Goal: Task Accomplishment & Management: Manage account settings

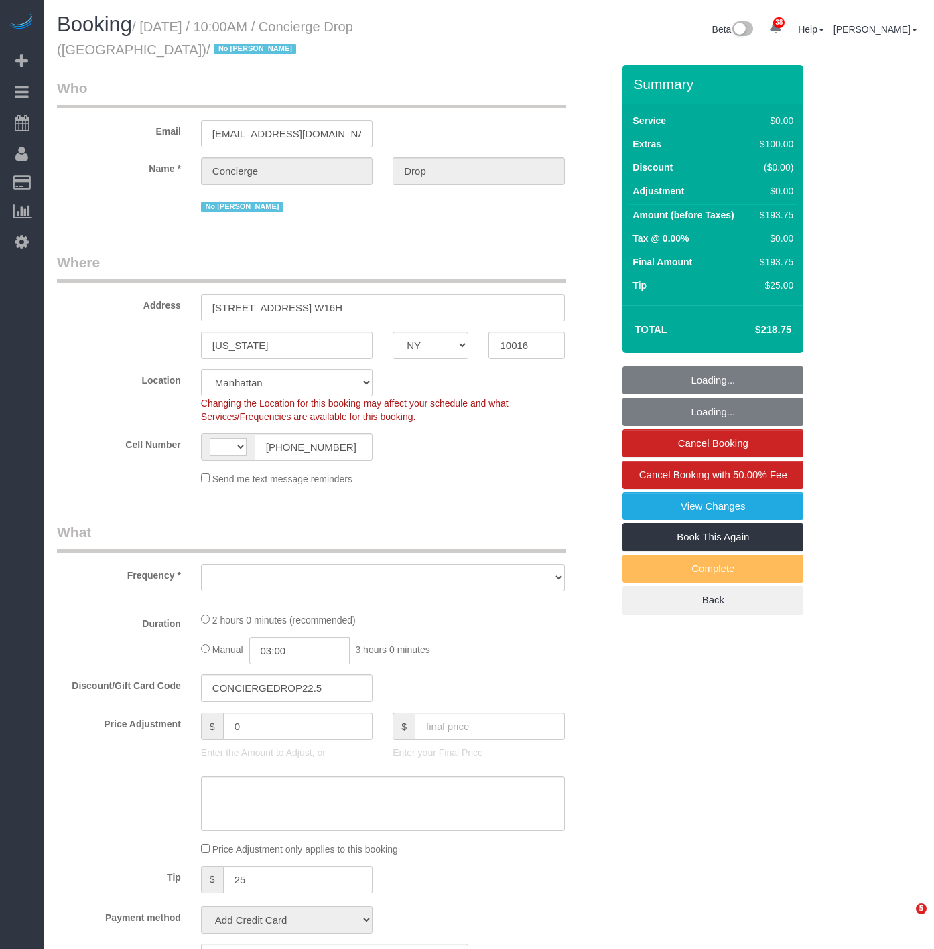
select select "NY"
select select "string:stripe-pm_1RaQn24VGloSiKo7zeOF73Wj"
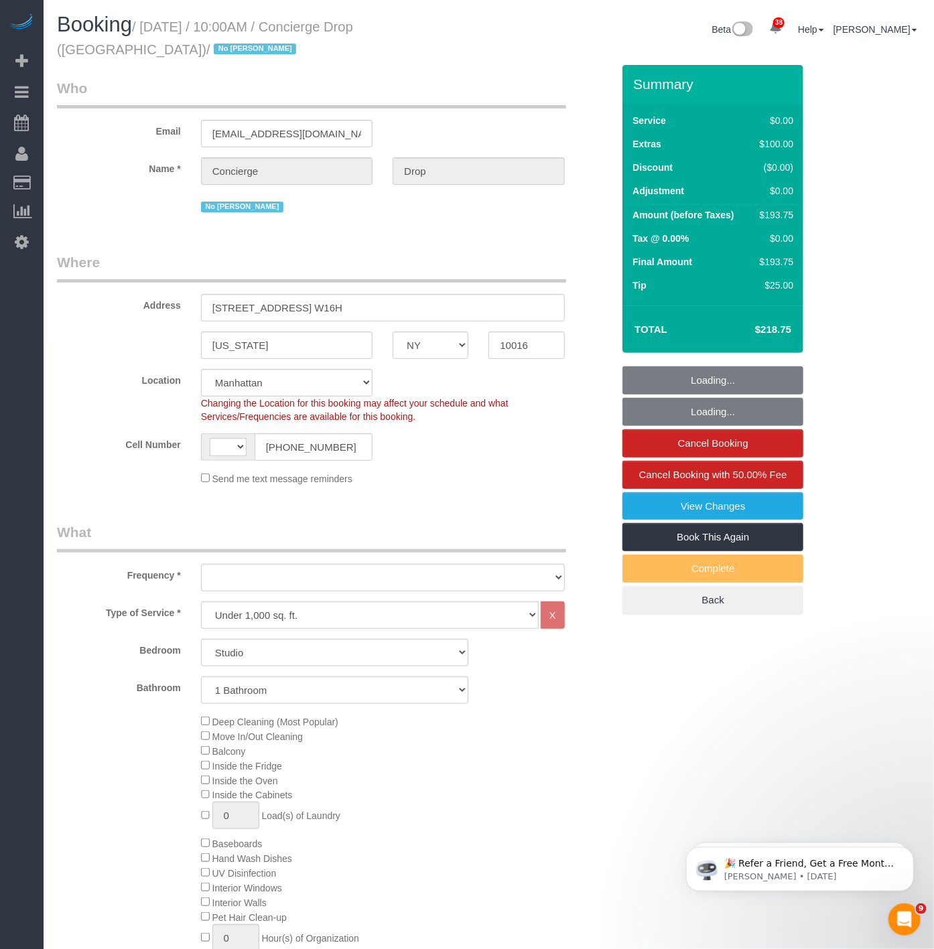
select select "string:[GEOGRAPHIC_DATA]"
select select "object:960"
select select "spot1"
select select "number:89"
select select "number:90"
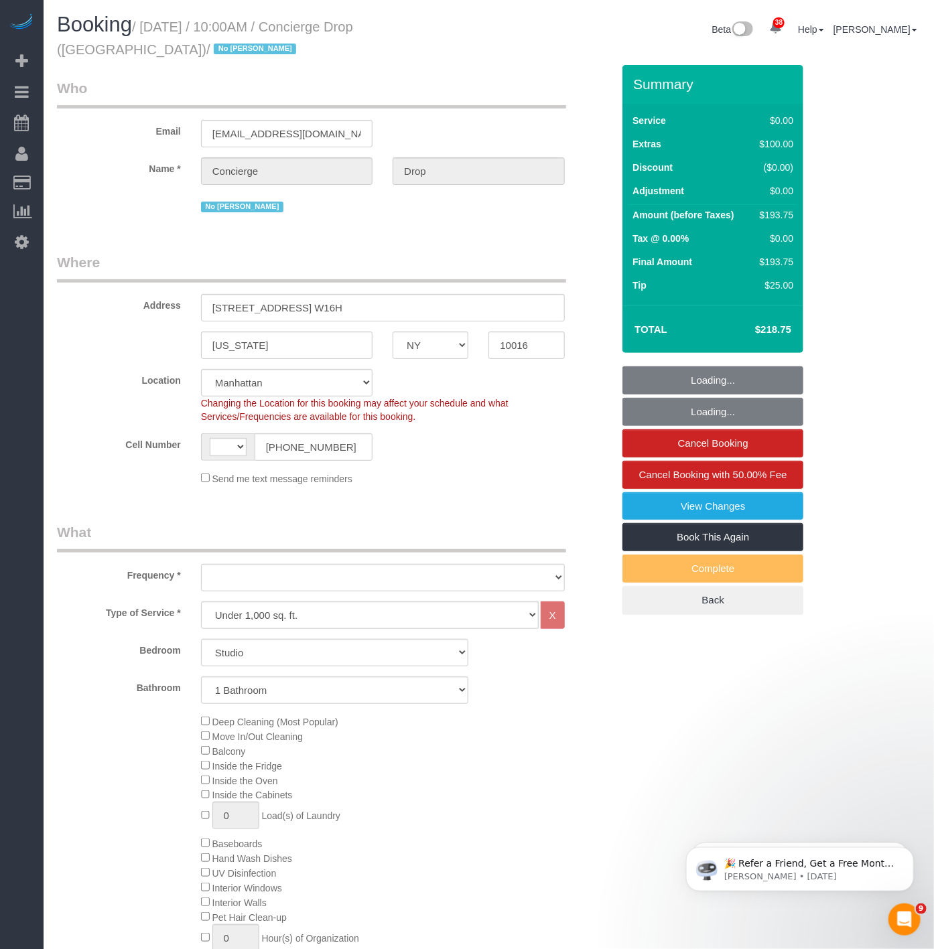
select select "number:15"
select select "number:5"
select select "object:1114"
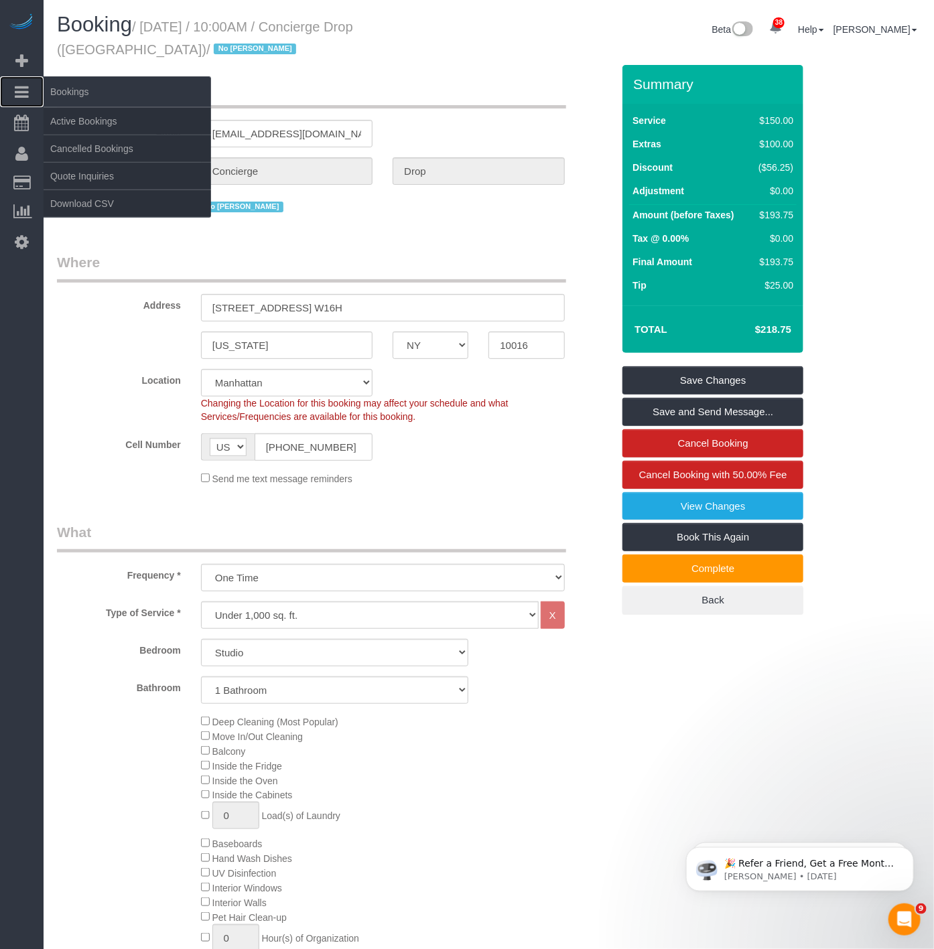
click at [29, 91] on link "Bookings" at bounding box center [22, 91] width 44 height 31
click at [75, 109] on link "Active Bookings" at bounding box center [127, 121] width 167 height 27
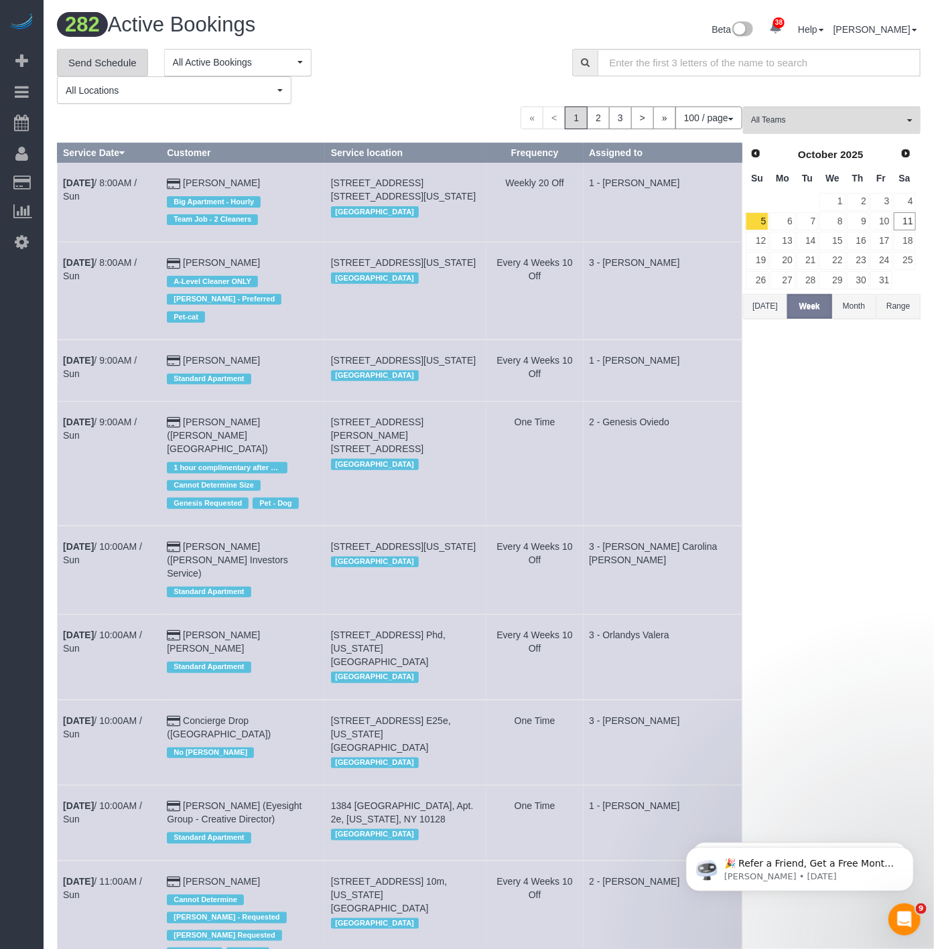
click at [126, 67] on link "Send Schedule" at bounding box center [102, 63] width 91 height 28
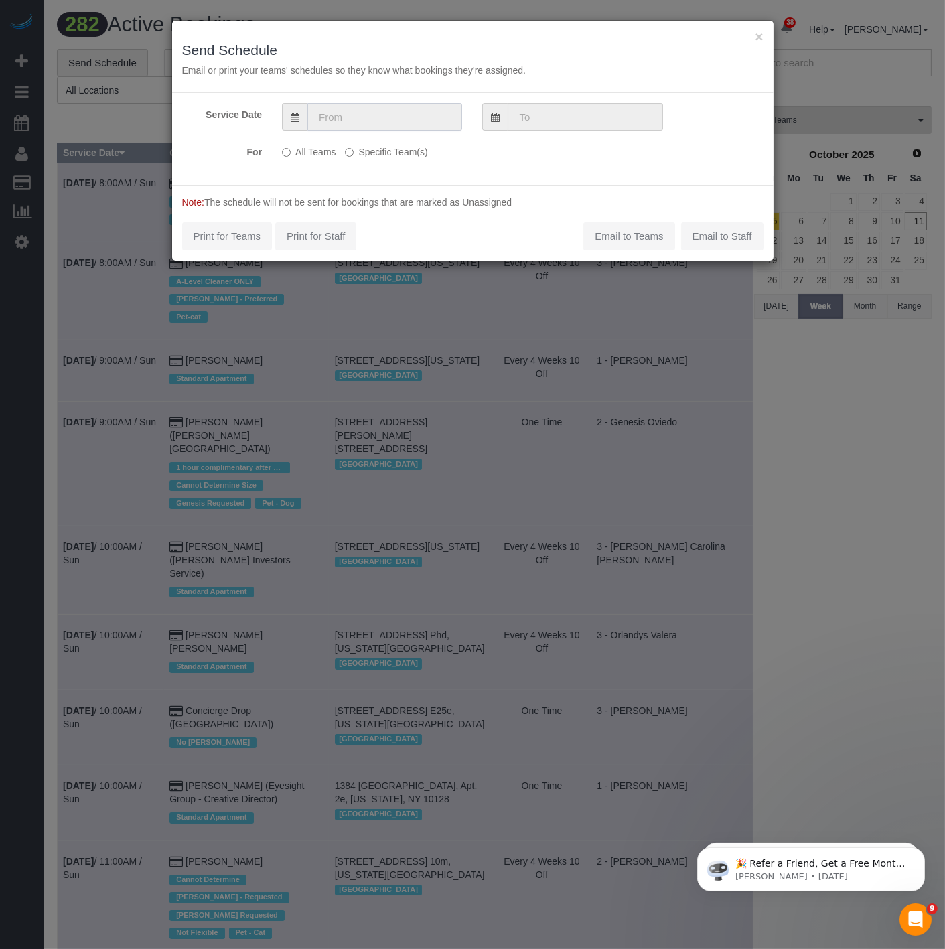
click at [319, 111] on input "text" at bounding box center [384, 116] width 155 height 27
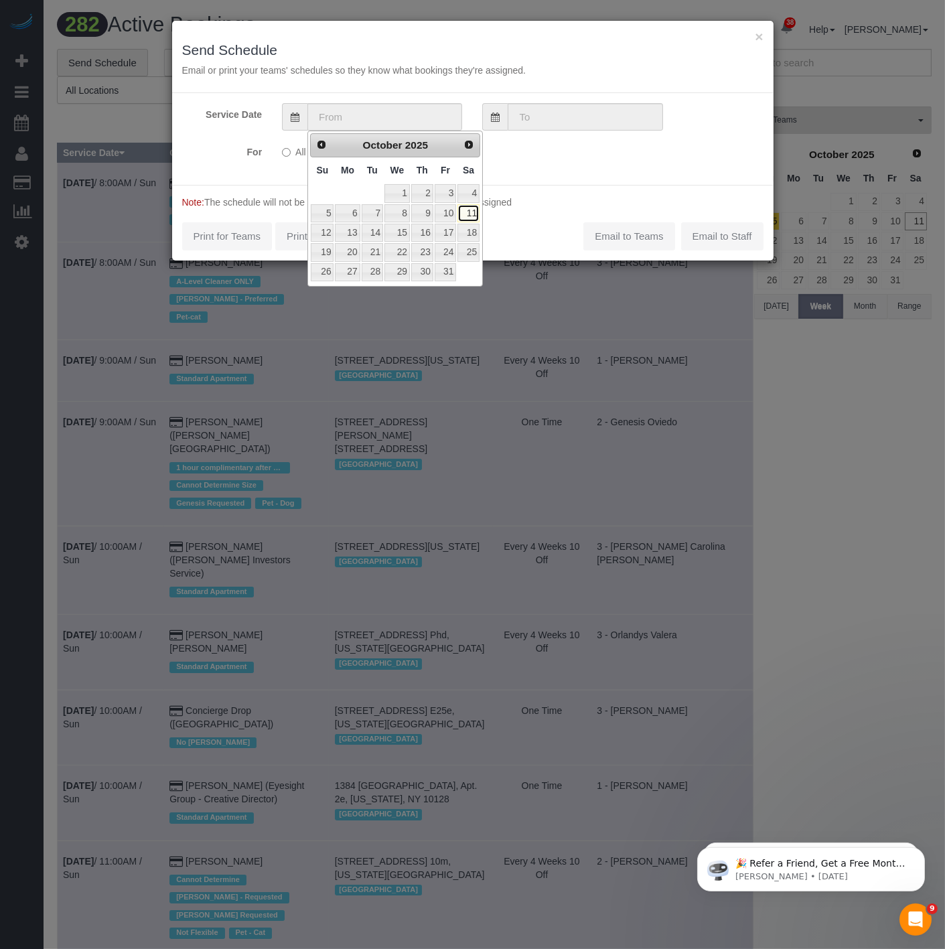
click at [474, 204] on link "11" at bounding box center [469, 213] width 22 height 18
type input "[DATE]"
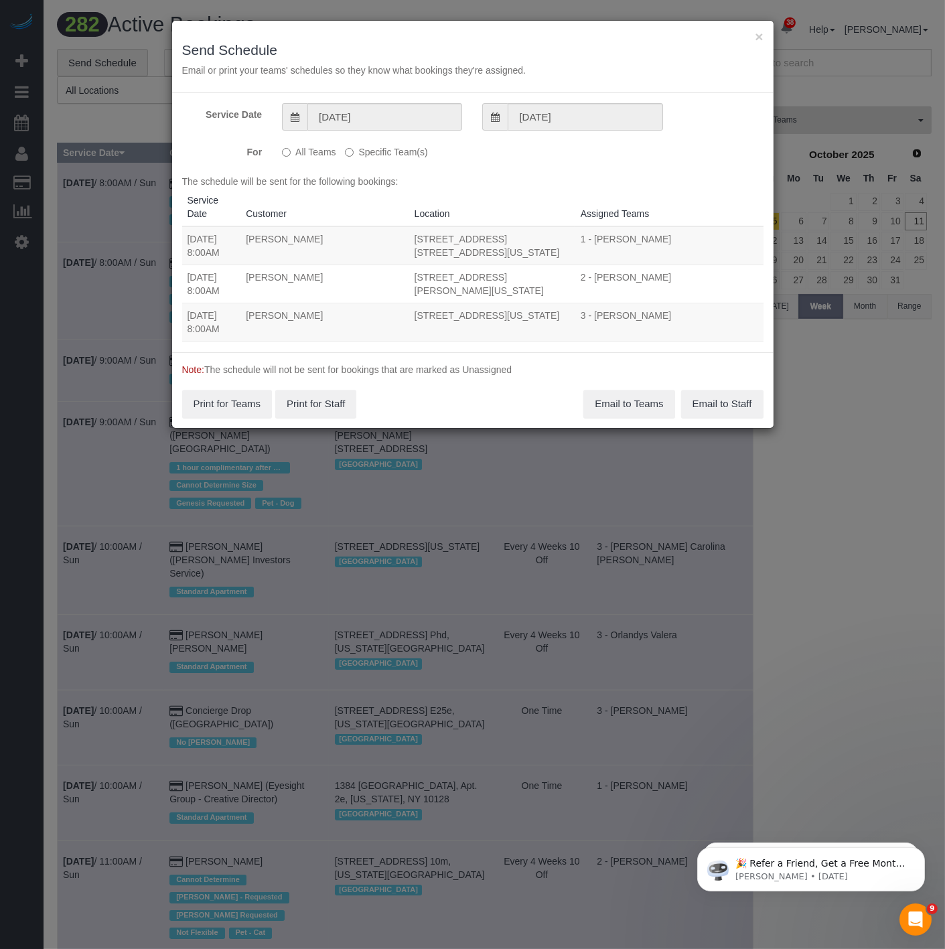
click at [752, 36] on div "× Send Schedule Email or print your teams' schedules so they know what bookings…" at bounding box center [473, 57] width 602 height 72
click at [756, 36] on button "×" at bounding box center [759, 36] width 8 height 14
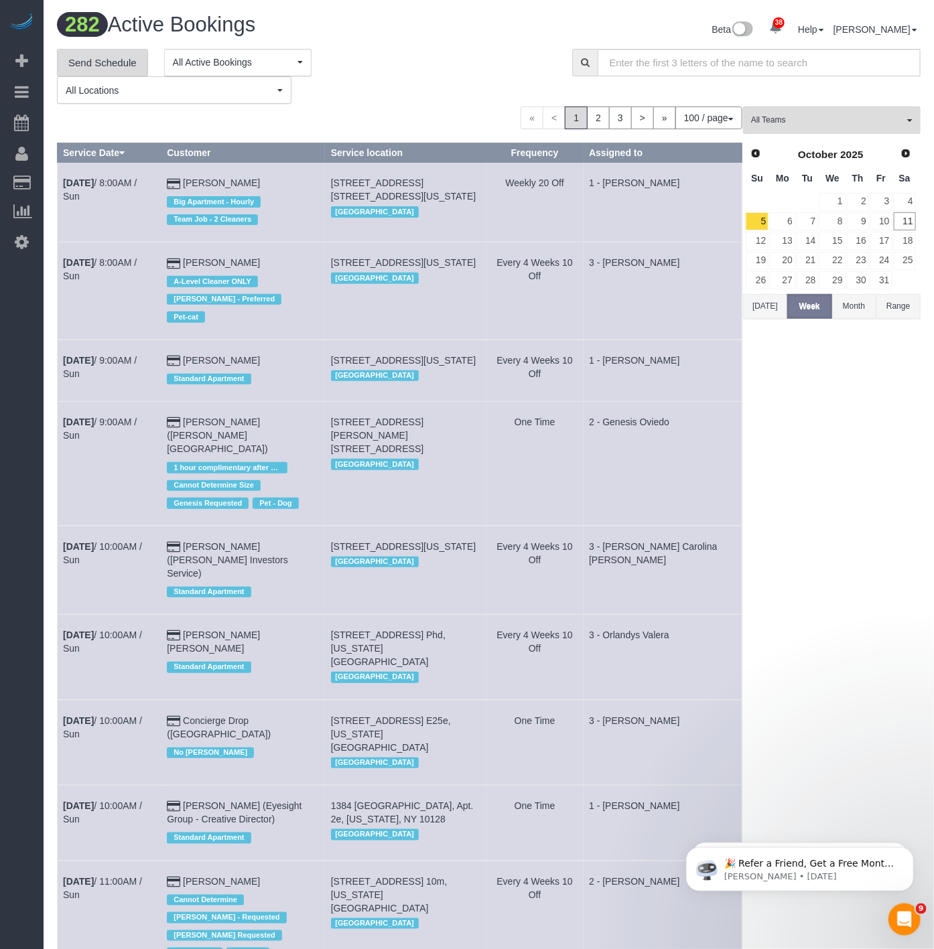
click at [108, 56] on link "Send Schedule" at bounding box center [102, 63] width 91 height 28
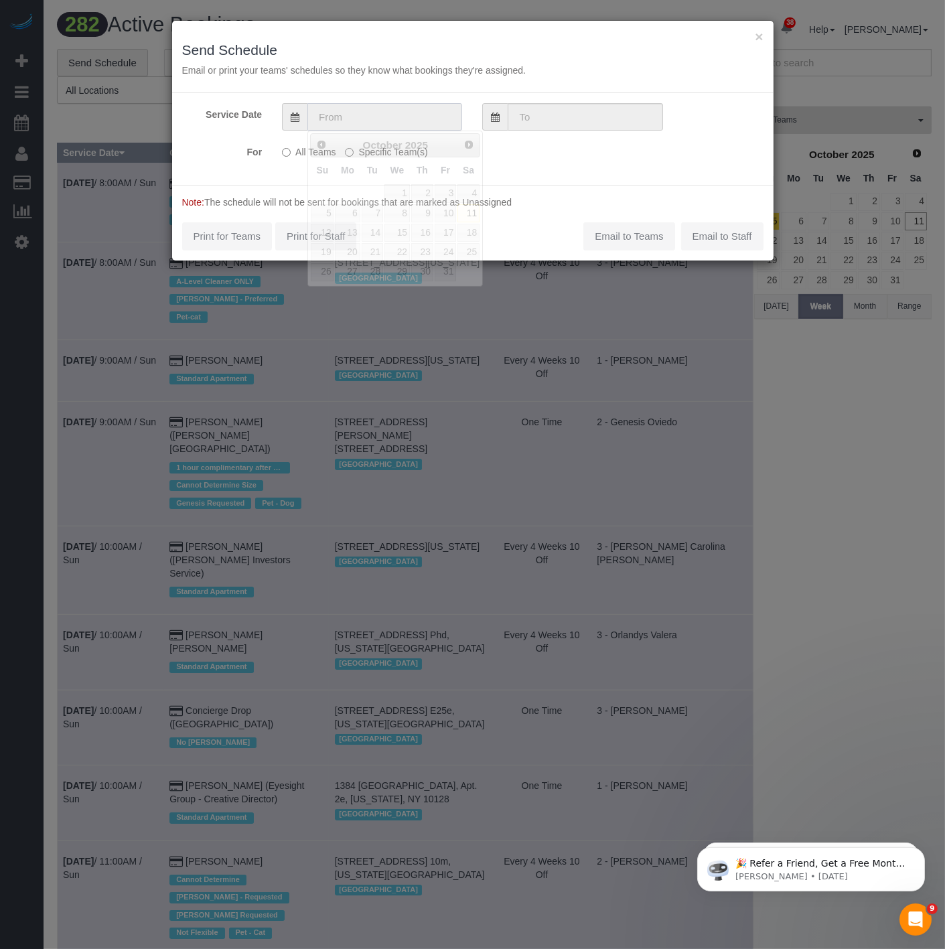
click at [370, 115] on input "text" at bounding box center [384, 116] width 155 height 27
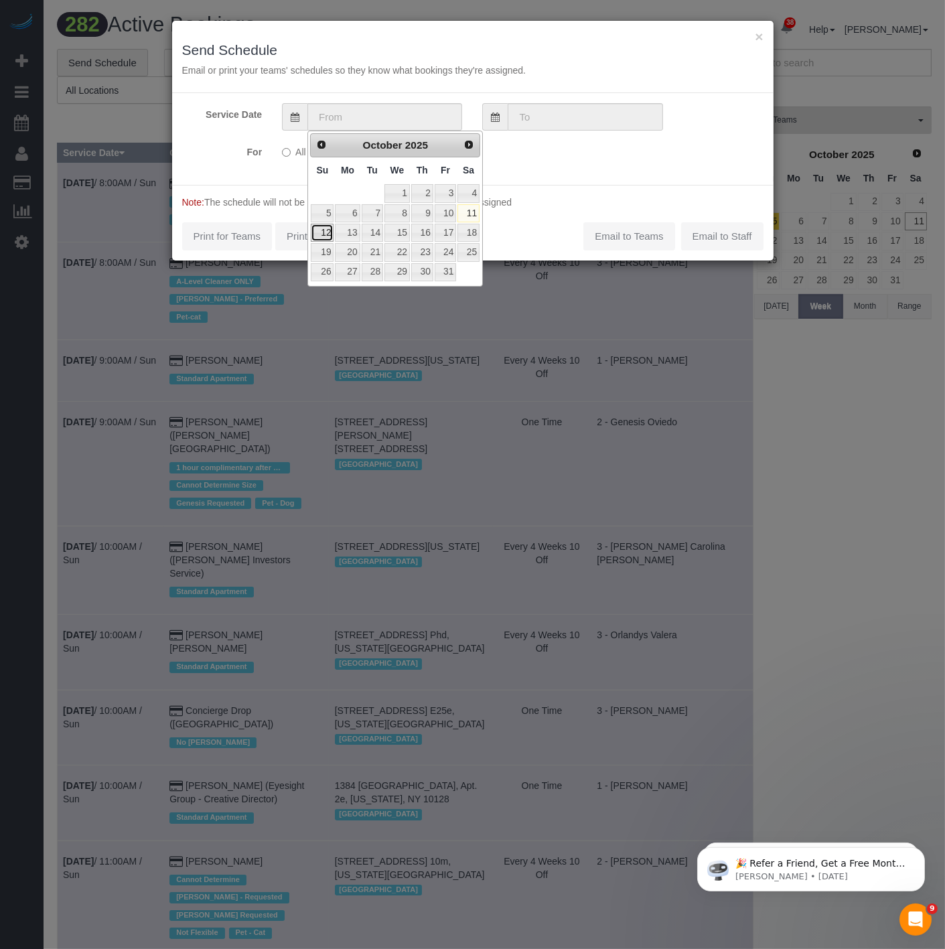
click at [332, 236] on link "12" at bounding box center [322, 233] width 23 height 18
type input "[DATE]"
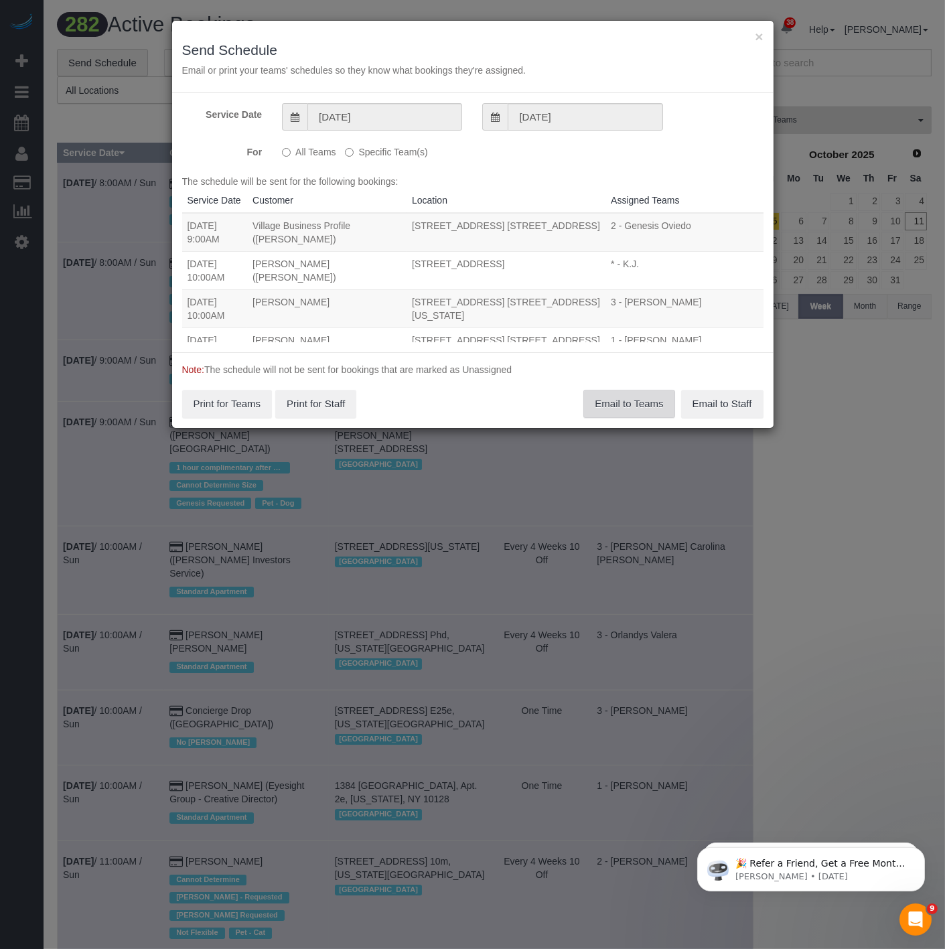
click at [637, 417] on button "Email to Teams" at bounding box center [628, 404] width 91 height 28
